Goal: Navigation & Orientation: Find specific page/section

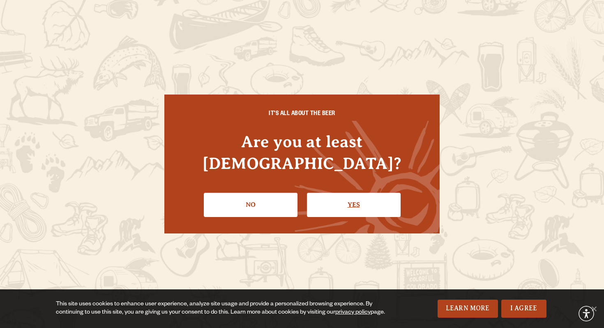
click at [362, 194] on link "Yes" at bounding box center [354, 205] width 94 height 24
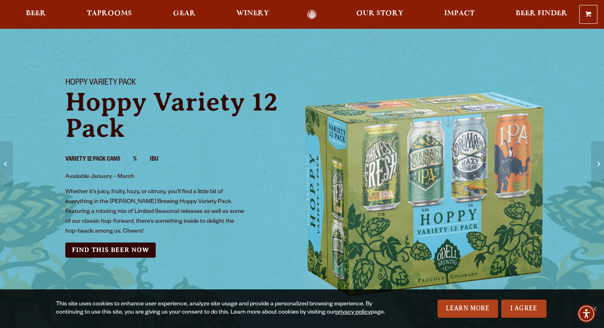
scroll to position [12, 0]
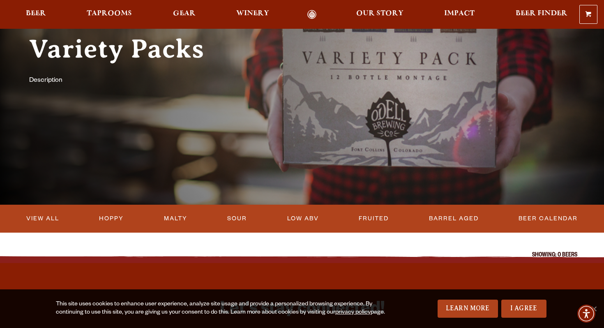
scroll to position [64, 0]
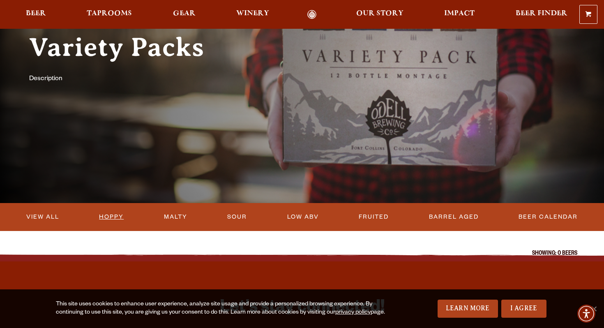
click at [110, 219] on link "Hoppy" at bounding box center [111, 217] width 31 height 19
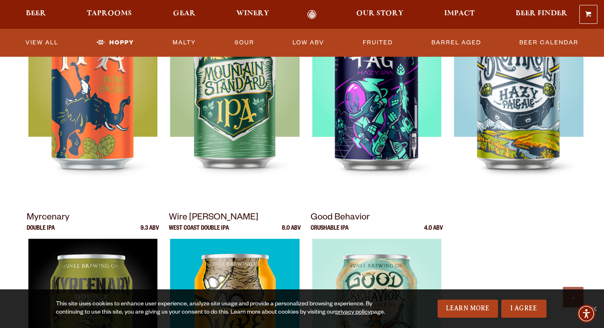
scroll to position [327, 0]
